Goal: Information Seeking & Learning: Learn about a topic

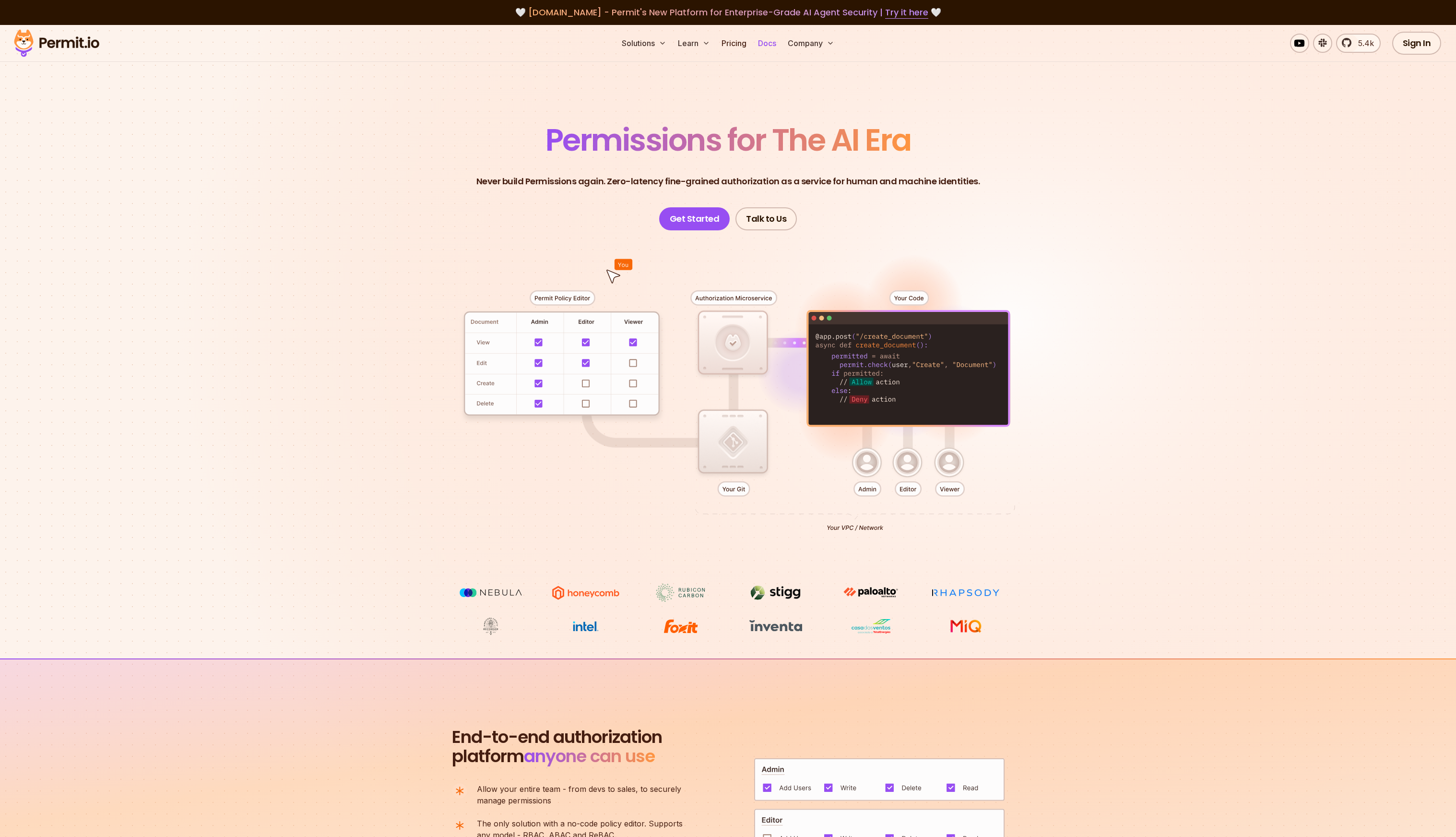
click at [767, 43] on link "Docs" at bounding box center [767, 43] width 26 height 19
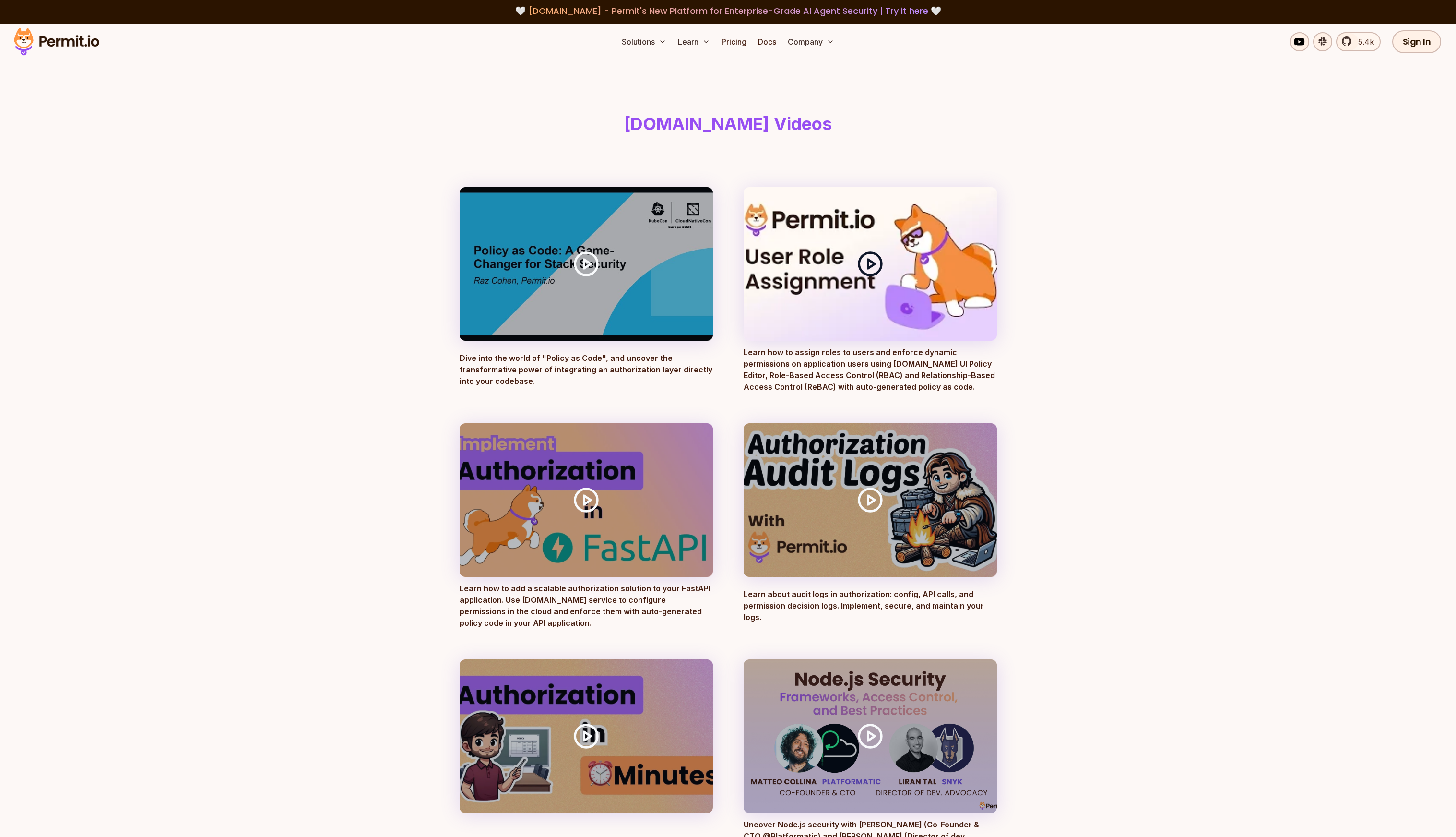
scroll to position [2, 0]
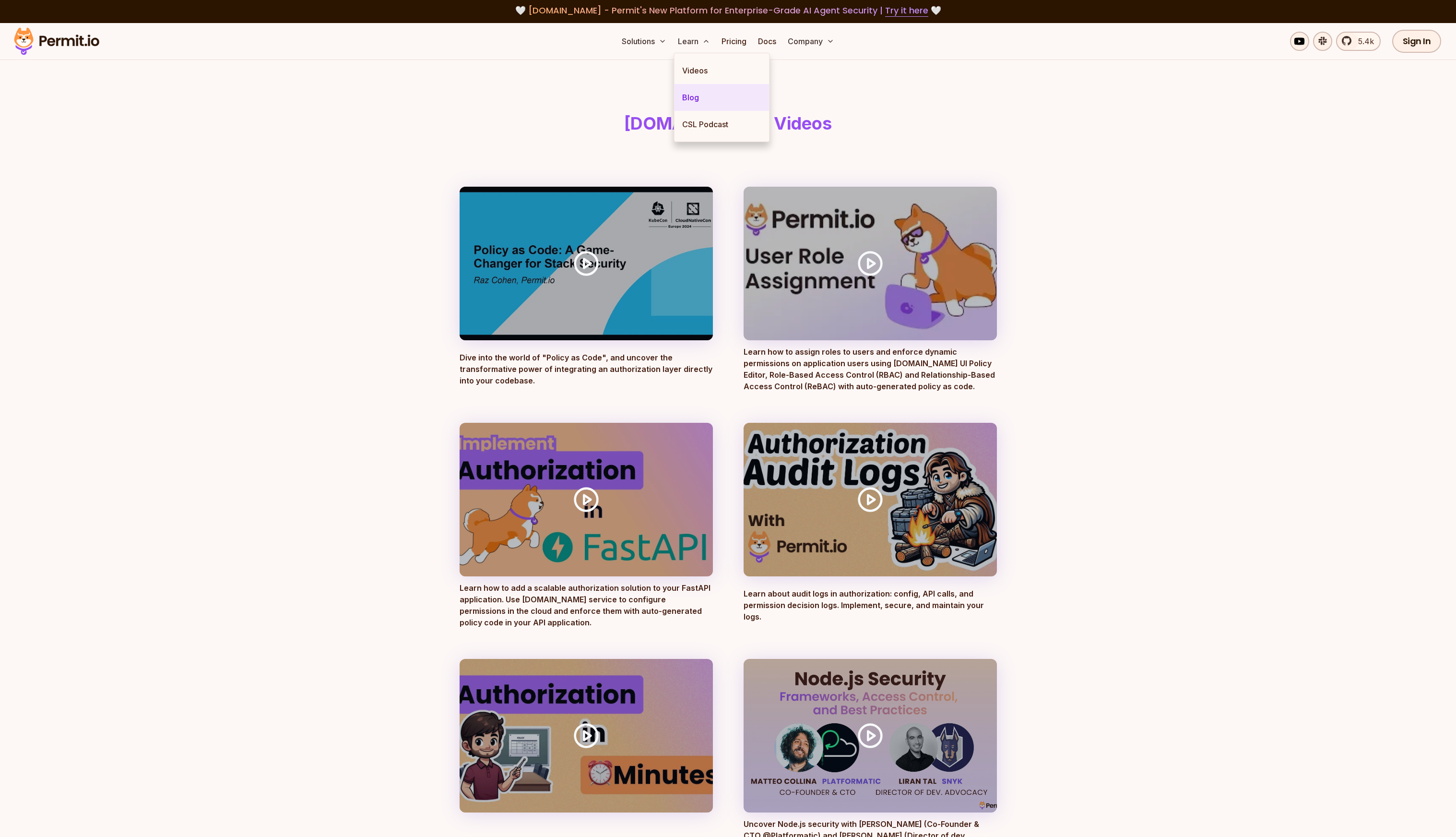
click at [695, 96] on link "Blog" at bounding box center [722, 98] width 95 height 27
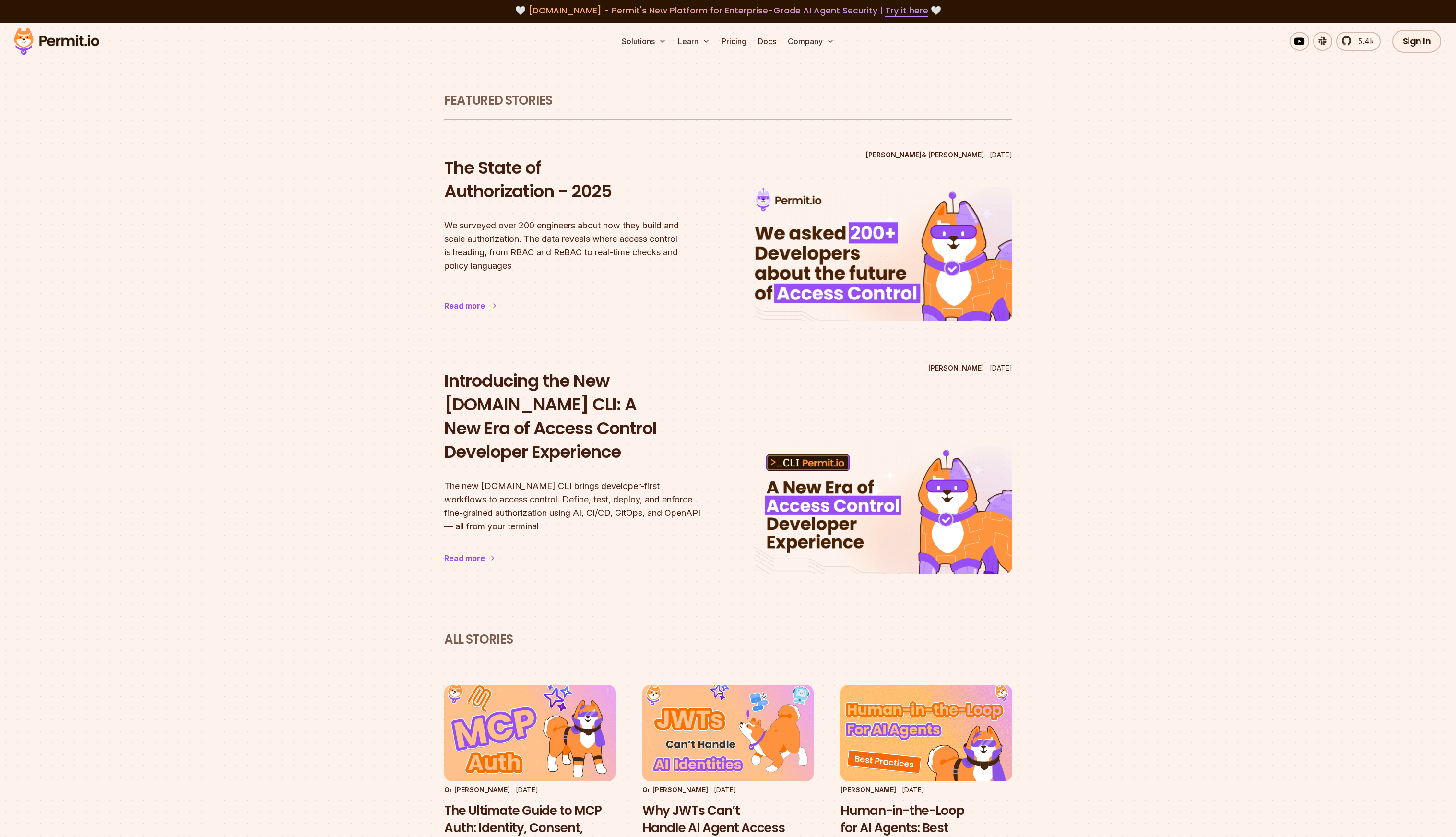
click at [560, 189] on h2 "The State of Authorization - 2025" at bounding box center [573, 180] width 257 height 47
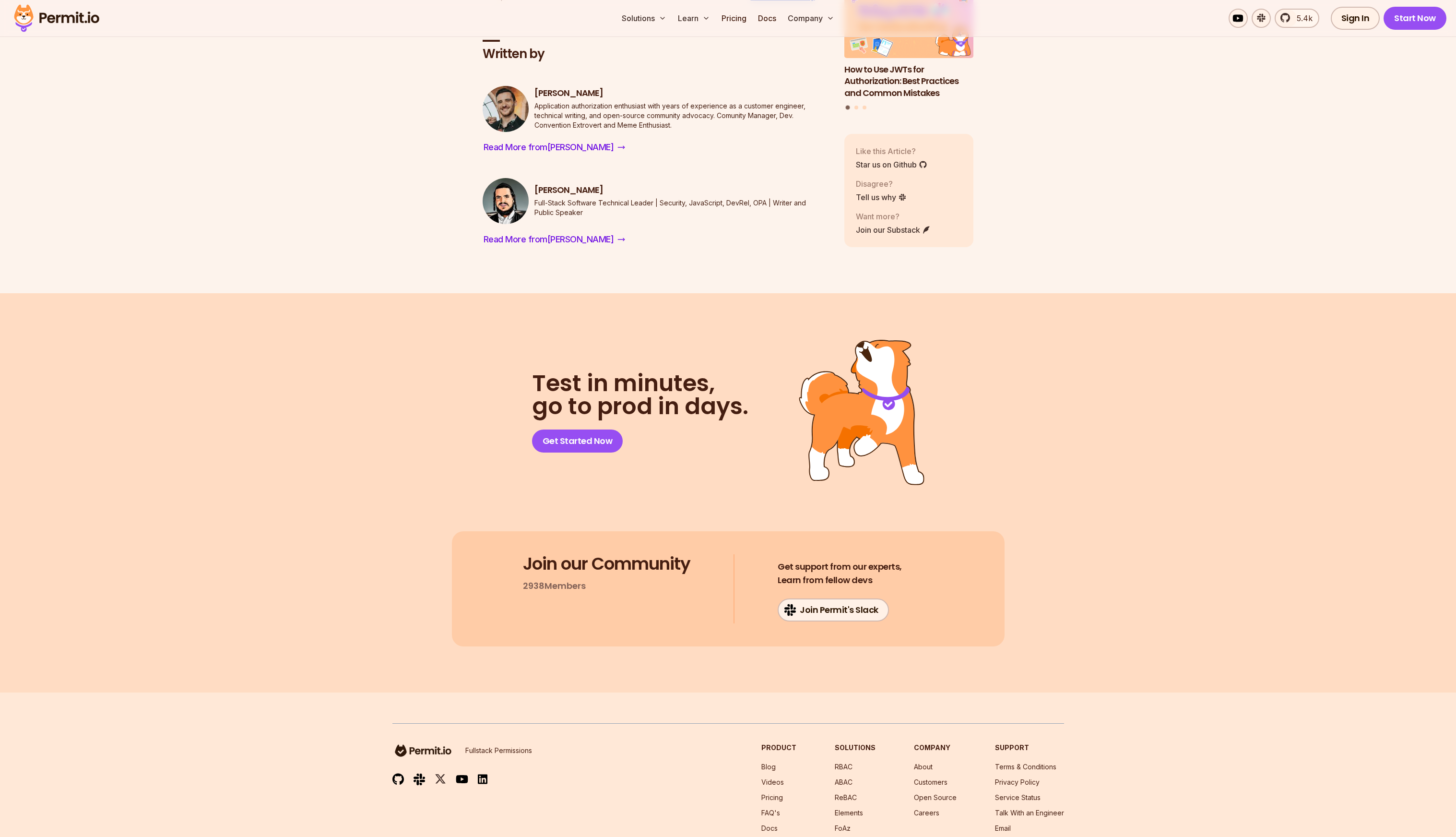
scroll to position [5592, 0]
